Goal: Complete application form

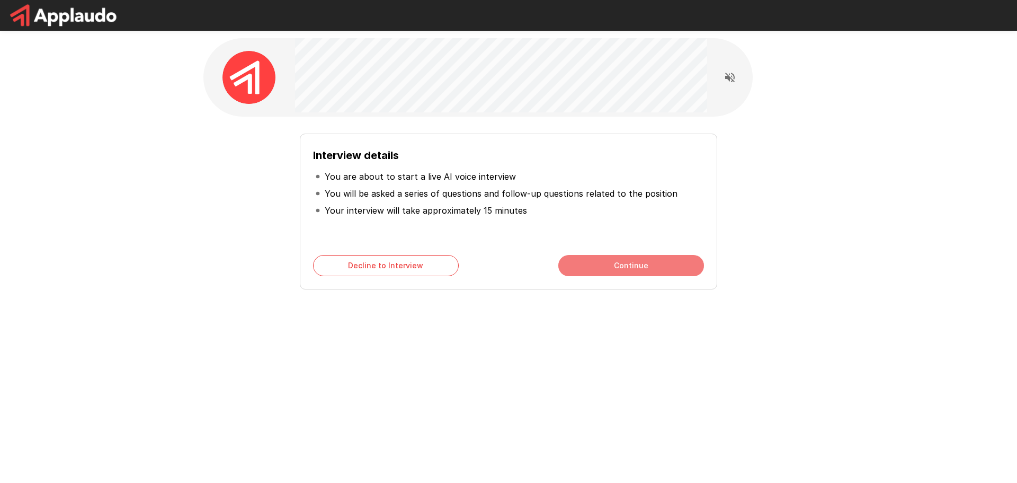
click at [615, 263] on button "Continue" at bounding box center [631, 265] width 146 height 21
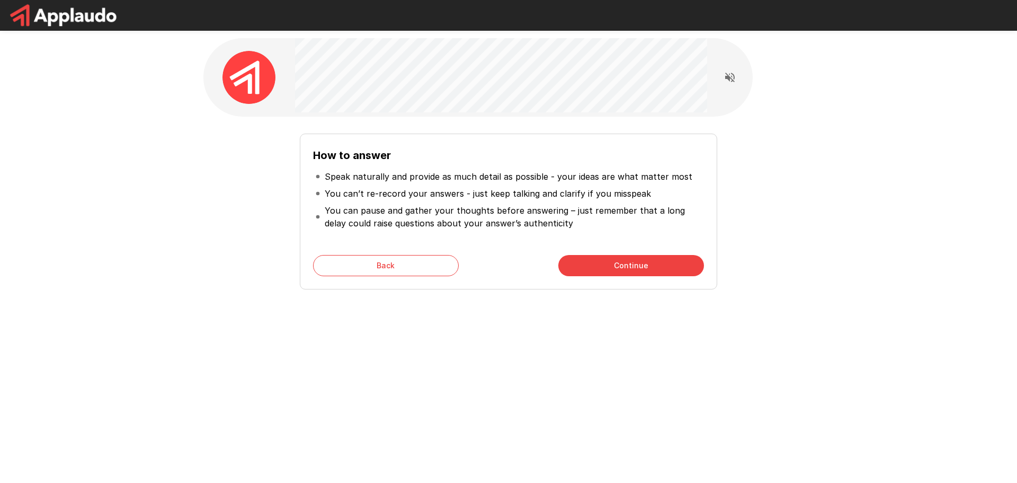
click at [615, 263] on button "Continue" at bounding box center [631, 265] width 146 height 21
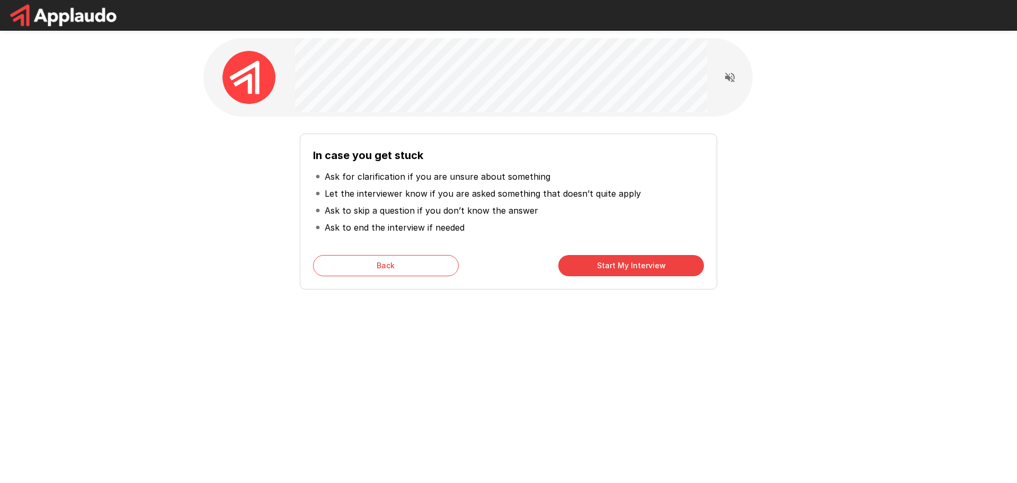
click at [615, 263] on button "Start My Interview" at bounding box center [631, 265] width 146 height 21
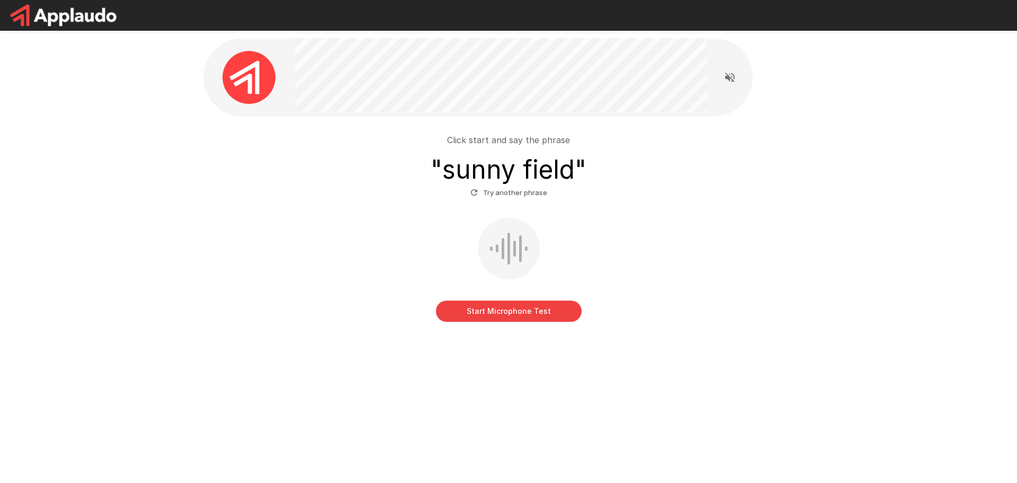
click at [517, 316] on button "Start Microphone Test" at bounding box center [509, 310] width 146 height 21
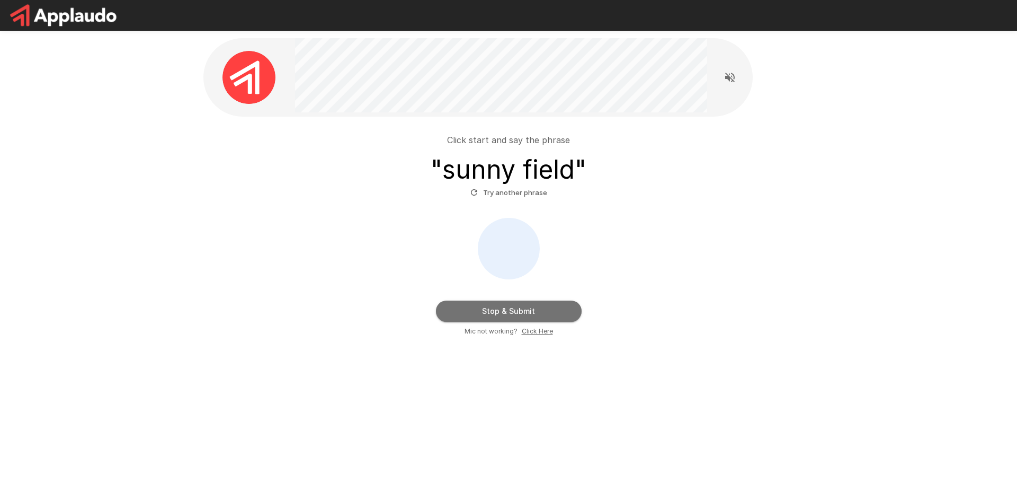
click at [524, 315] on button "Stop & Submit" at bounding box center [509, 310] width 146 height 21
click at [491, 310] on button "Stop & Submit" at bounding box center [509, 310] width 146 height 21
click at [511, 309] on button "Stop & Submit" at bounding box center [509, 310] width 146 height 21
click at [511, 308] on button "Stop & Submit" at bounding box center [509, 310] width 146 height 21
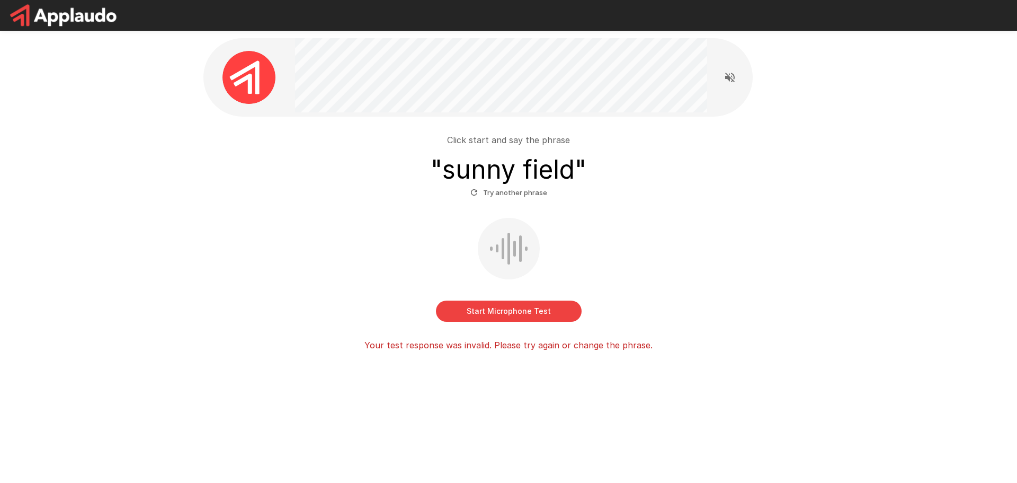
click at [511, 308] on button "Start Microphone Test" at bounding box center [509, 310] width 146 height 21
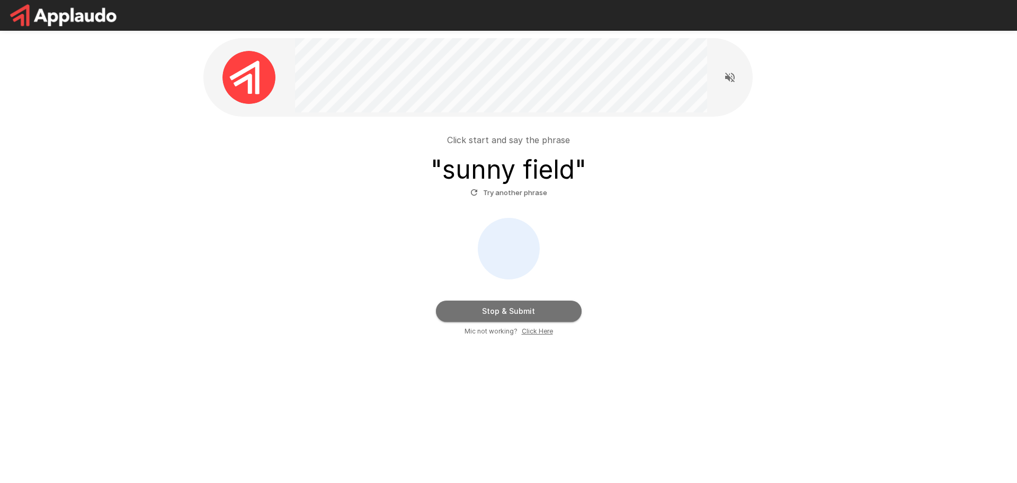
click at [511, 308] on button "Stop & Submit" at bounding box center [509, 310] width 146 height 21
